Goal: Navigation & Orientation: Understand site structure

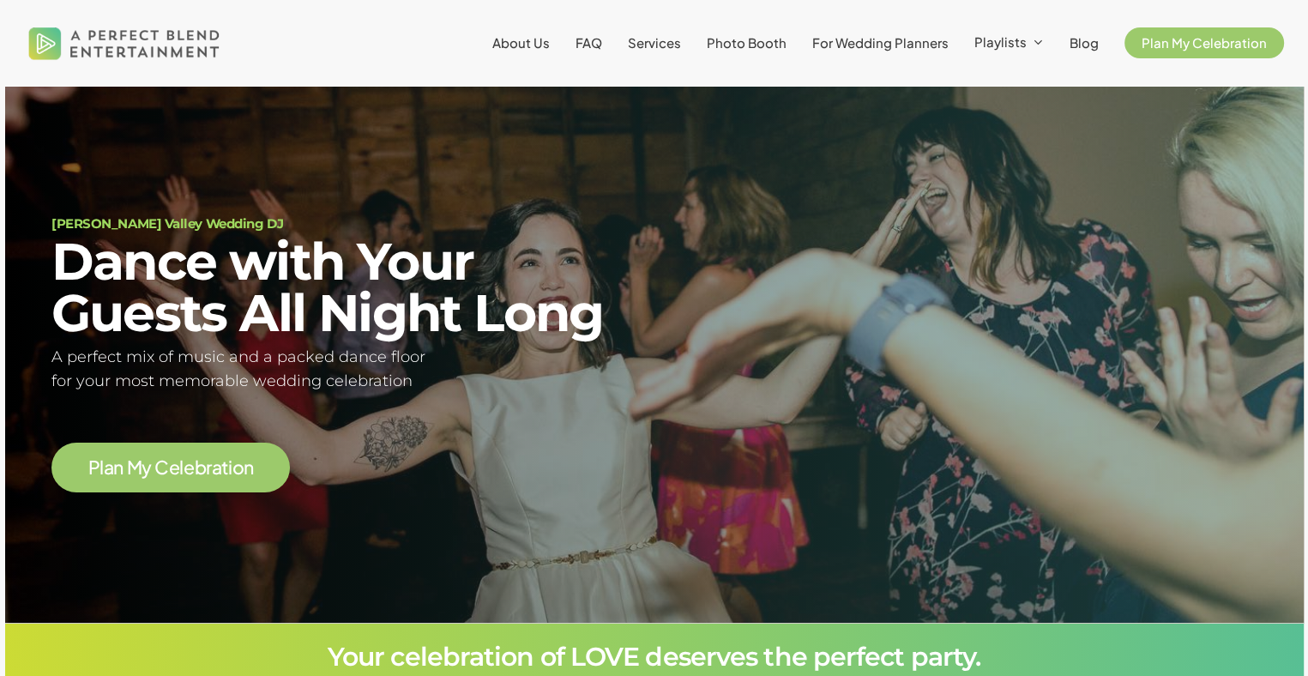
scroll to position [101, 0]
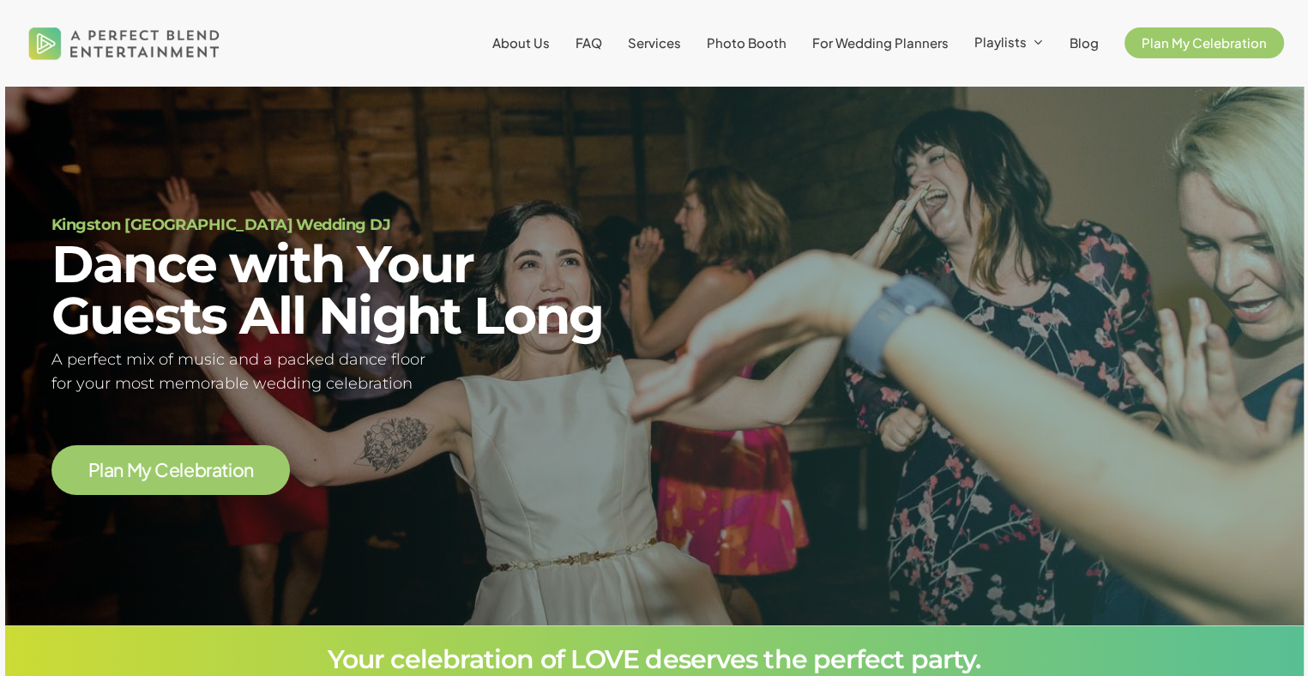
scroll to position [100, 0]
